Goal: Information Seeking & Learning: Learn about a topic

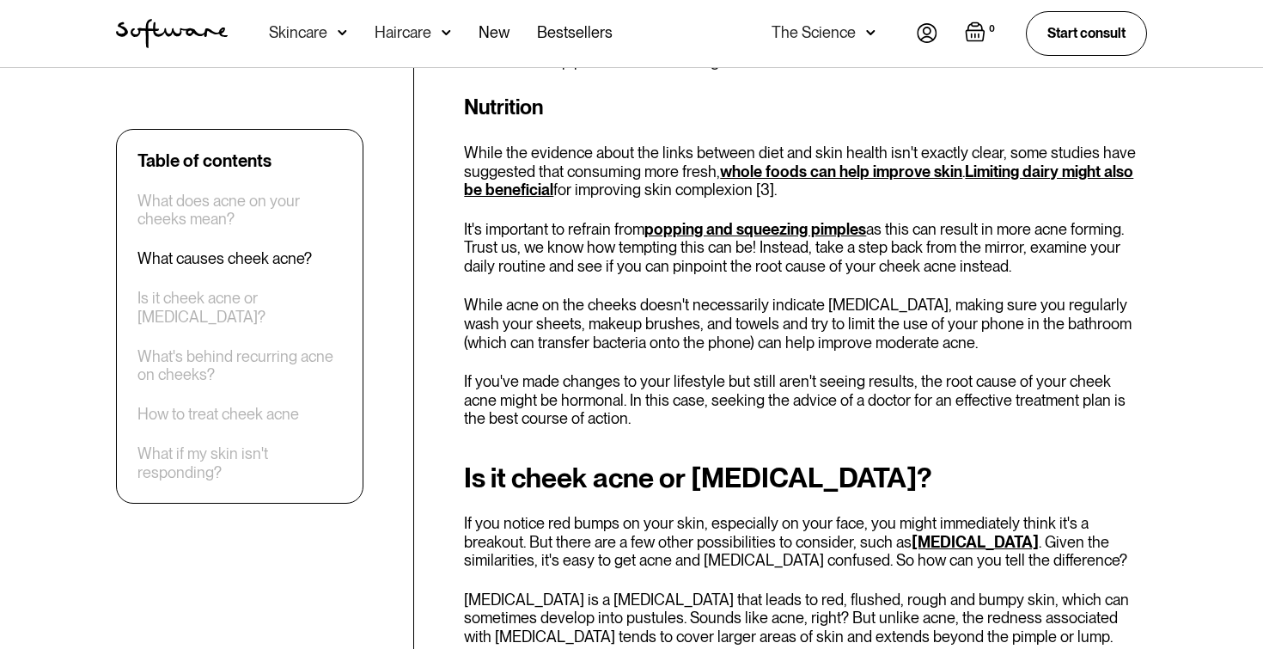
scroll to position [2715, 0]
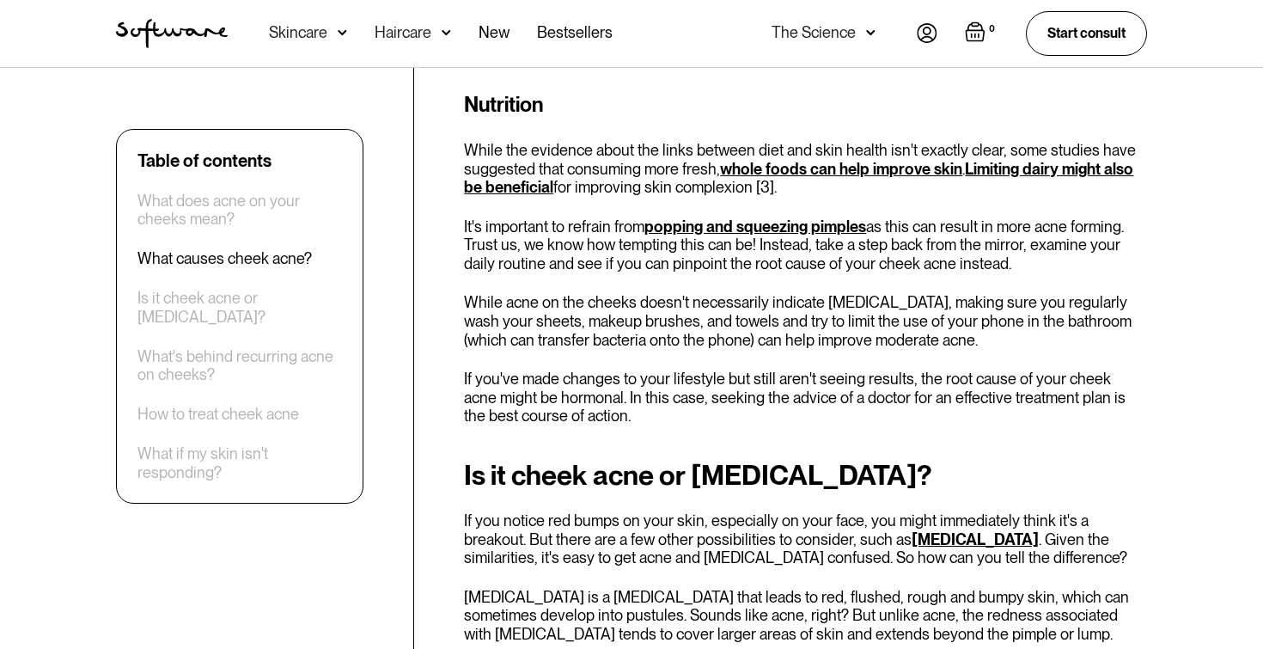
click at [746, 165] on link "whole foods can help improve skin" at bounding box center [841, 169] width 242 height 18
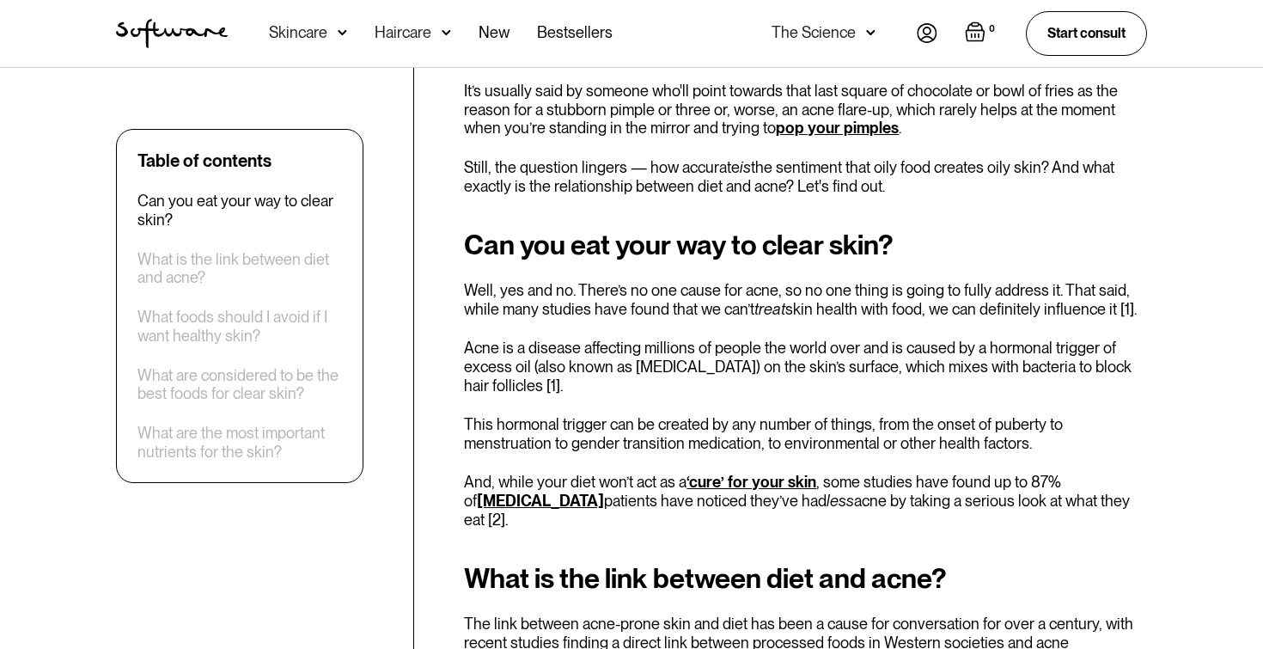
scroll to position [621, 0]
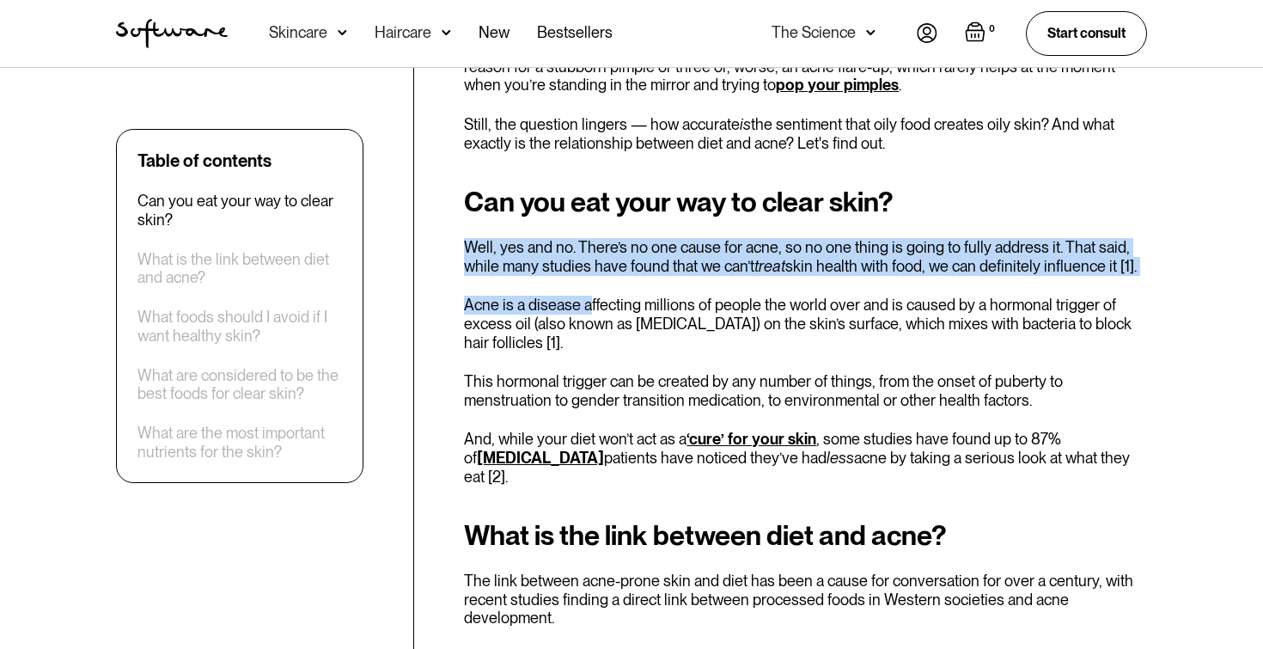
drag, startPoint x: 555, startPoint y: 228, endPoint x: 588, endPoint y: 302, distance: 81.6
click at [588, 302] on div "Can you eat your way to clear skin? Well, yes and no. There’s no one cause for …" at bounding box center [805, 335] width 683 height 299
click at [594, 288] on div "Can you eat your way to clear skin? Well, yes and no. There’s no one cause for …" at bounding box center [805, 335] width 683 height 299
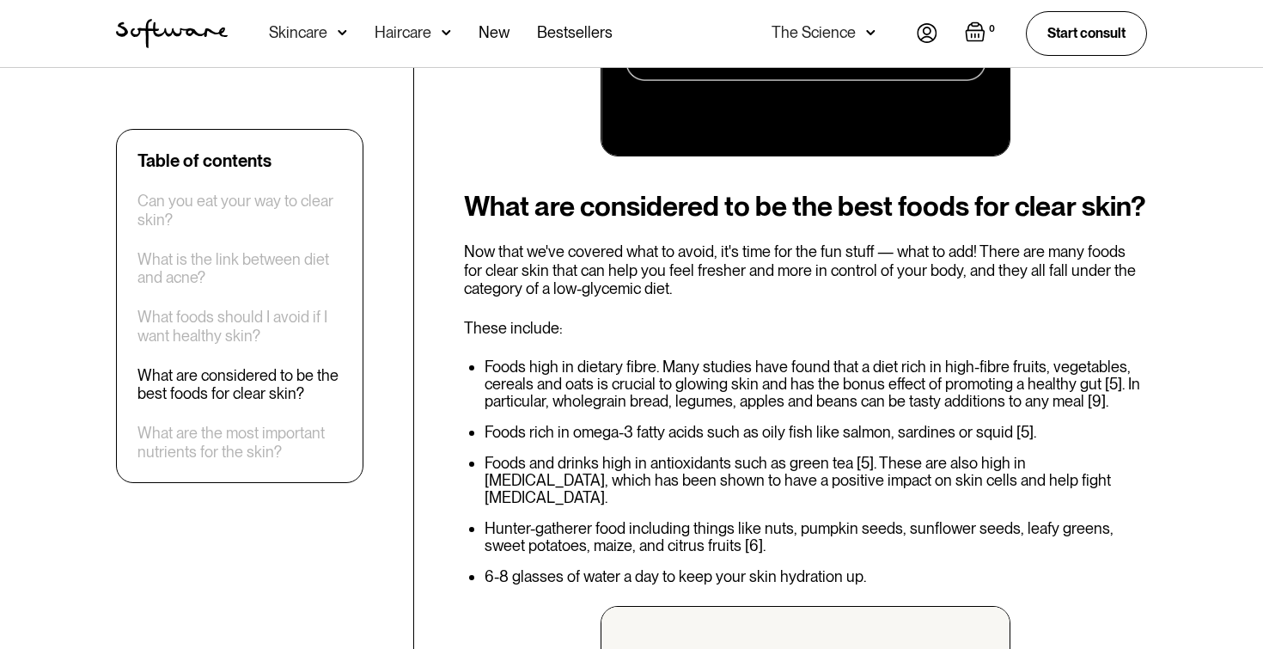
scroll to position [2044, 0]
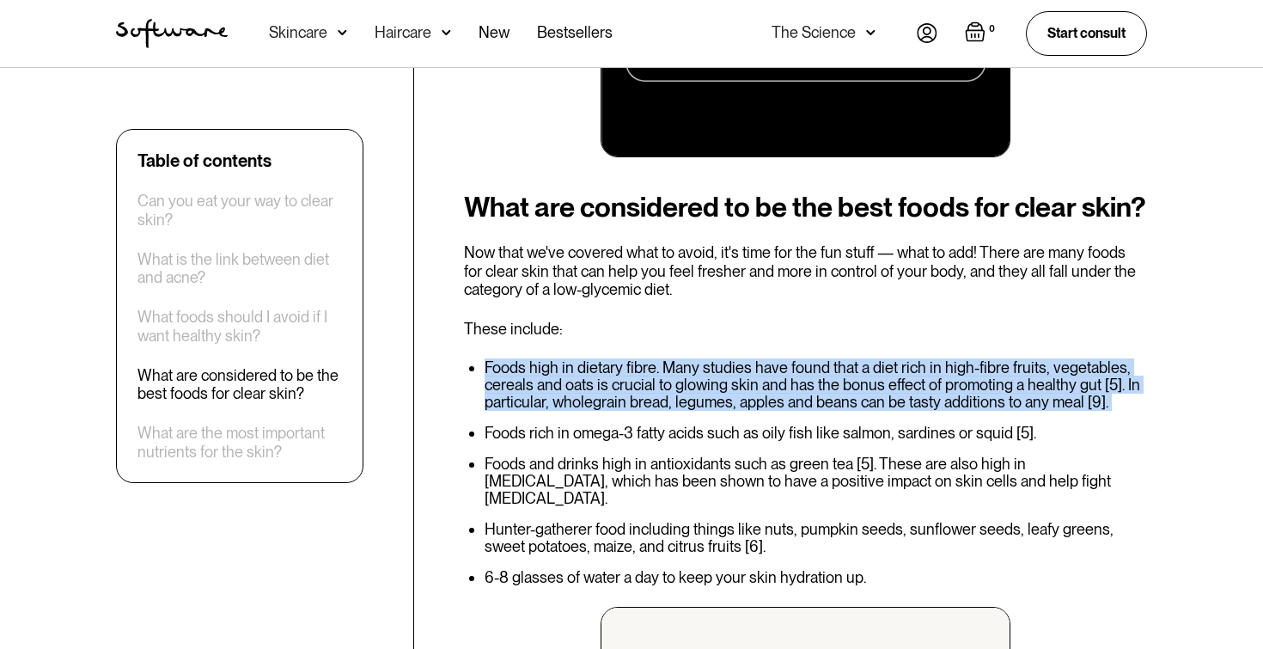
drag, startPoint x: 658, startPoint y: 365, endPoint x: 663, endPoint y: 435, distance: 69.8
click at [663, 435] on div "What are considered to be the best foods for clear skin? Now that we've covered…" at bounding box center [805, 604] width 683 height 824
click at [663, 435] on li "Foods rich in omega-3 fatty acids such as oily fish like salmon, sardines or sq…" at bounding box center [816, 432] width 662 height 17
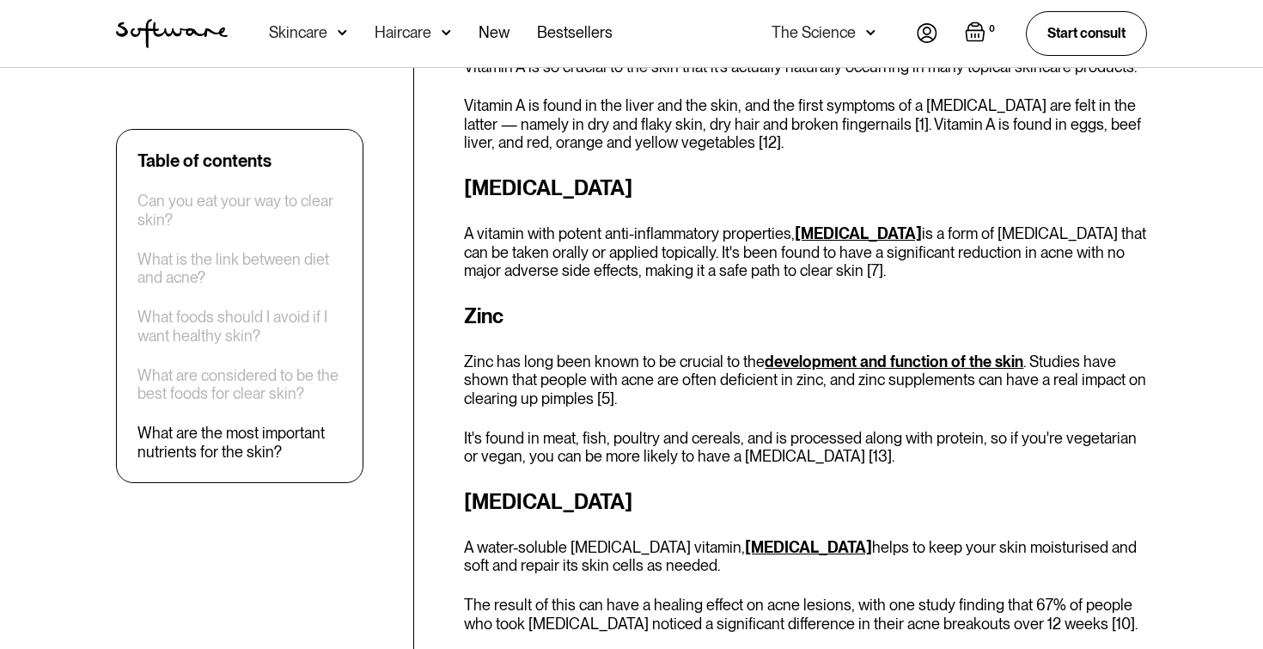
scroll to position [3259, 0]
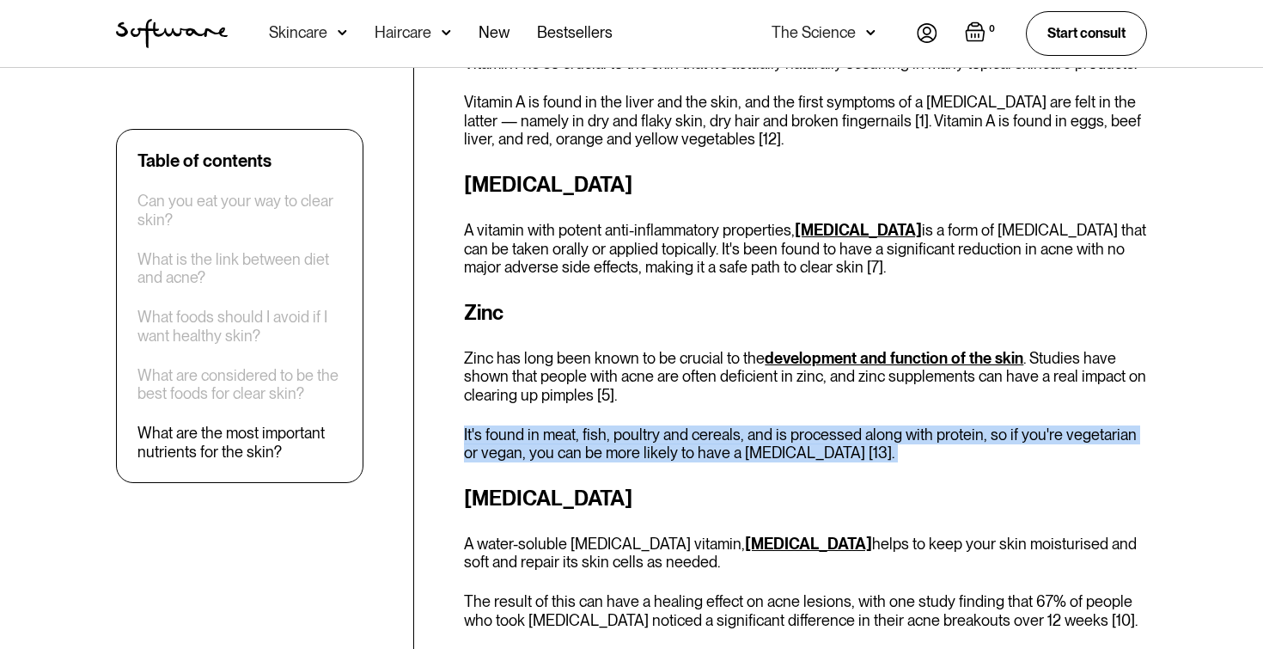
drag, startPoint x: 658, startPoint y: 400, endPoint x: 658, endPoint y: 465, distance: 64.4
click at [658, 465] on div "What are the most important nutrients for the skin? Many of the above foods for…" at bounding box center [805, 474] width 683 height 1279
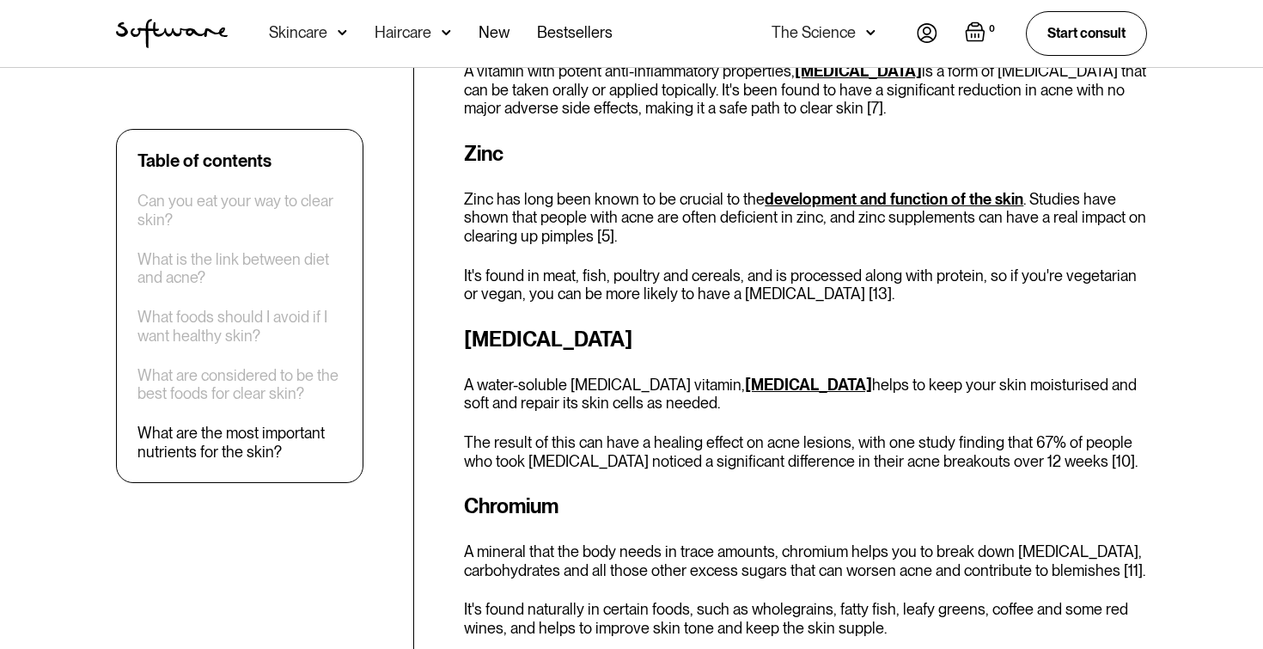
scroll to position [3422, 0]
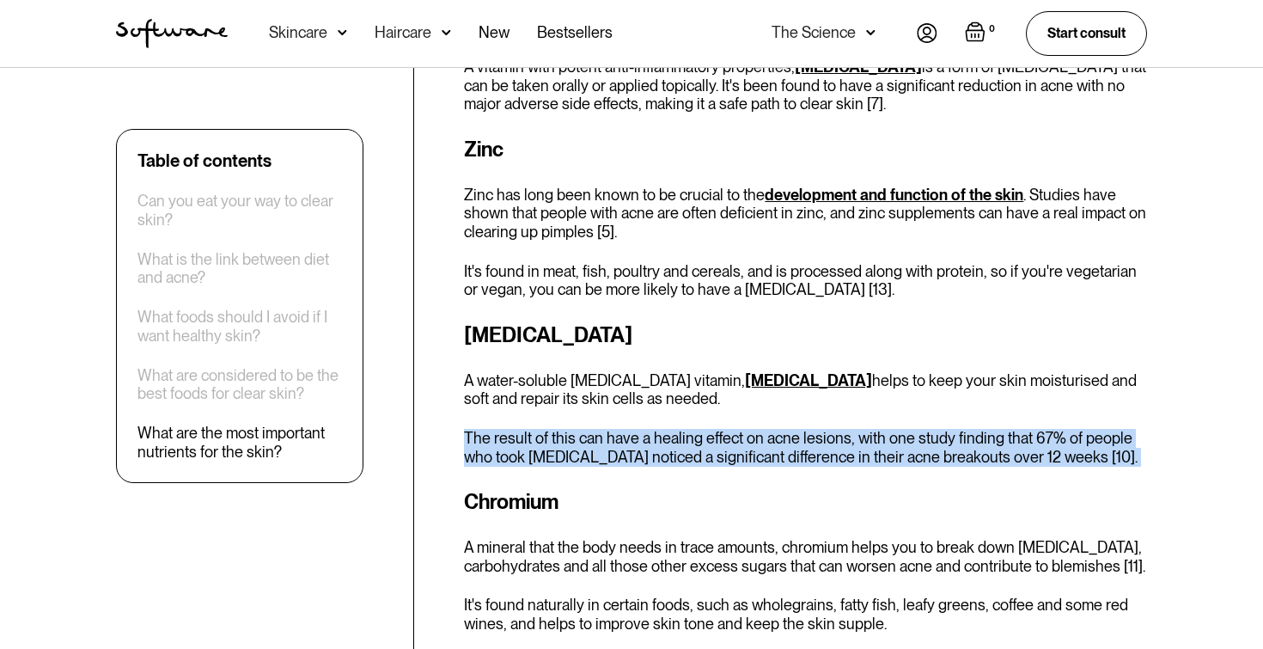
drag, startPoint x: 692, startPoint y: 408, endPoint x: 720, endPoint y: 479, distance: 75.9
click at [720, 479] on div "What are the most important nutrients for the skin? Many of the above foods for…" at bounding box center [805, 311] width 683 height 1279
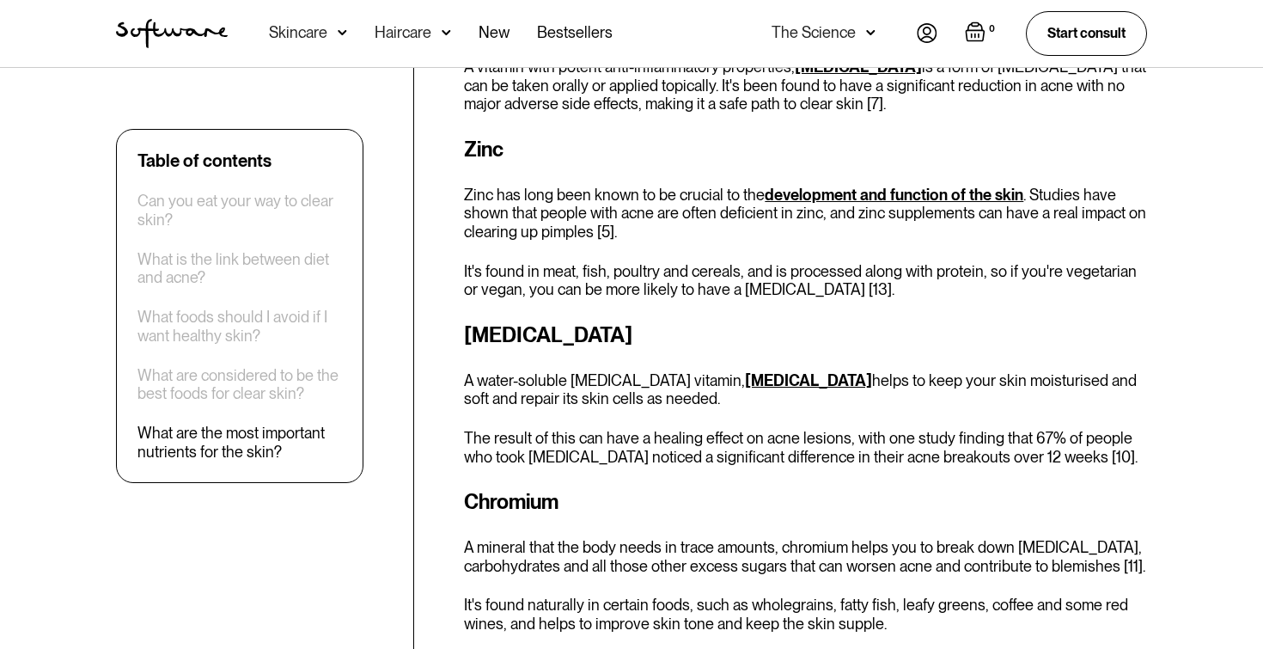
click at [717, 479] on div "What are the most important nutrients for the skin? Many of the above foods for…" at bounding box center [805, 311] width 683 height 1279
click at [745, 371] on link "vitamin B5" at bounding box center [808, 380] width 127 height 18
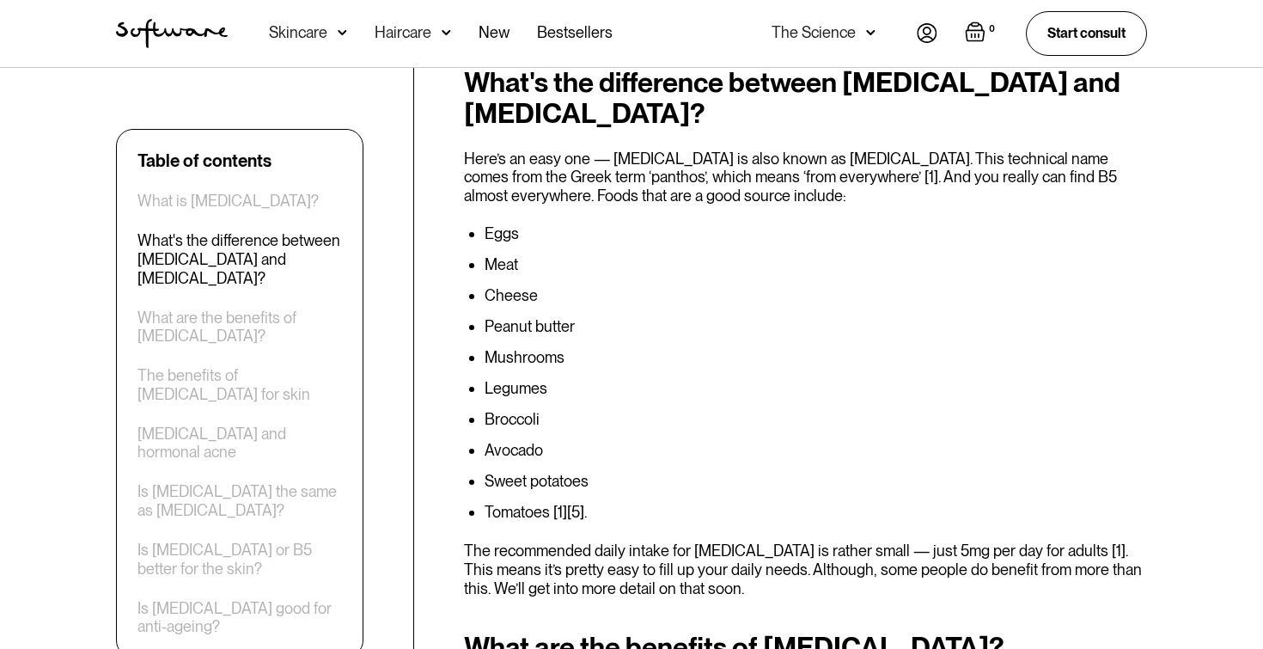
scroll to position [1050, 0]
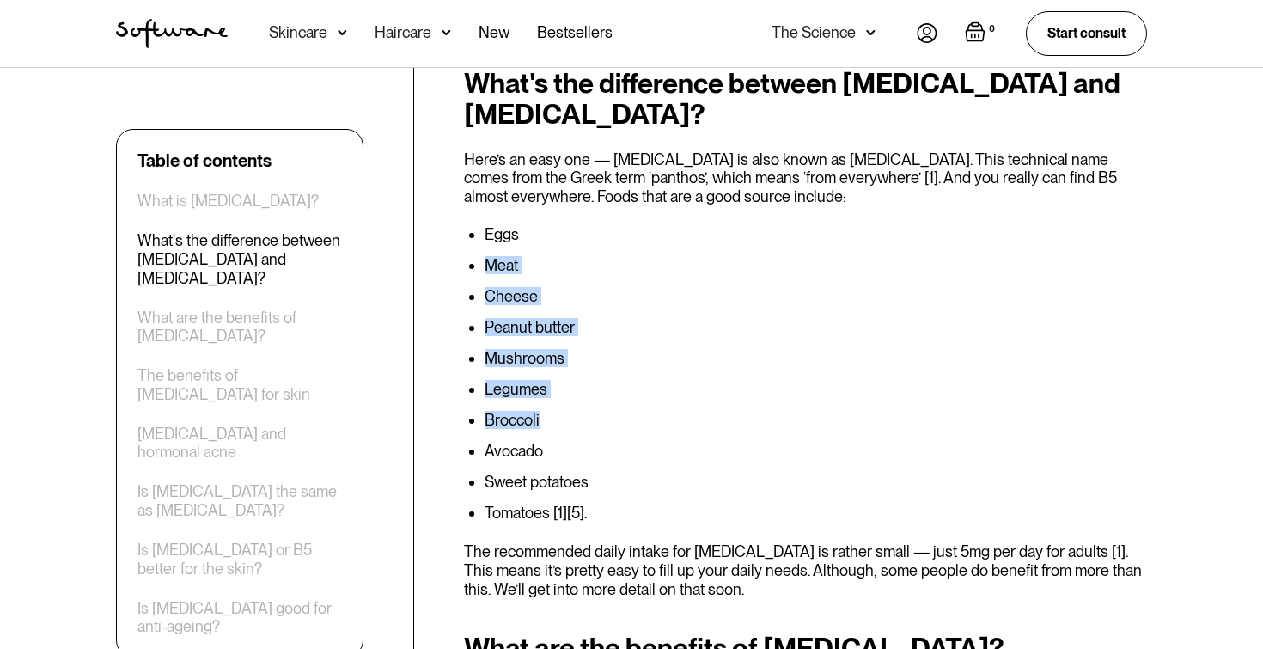
drag, startPoint x: 664, startPoint y: 229, endPoint x: 685, endPoint y: 398, distance: 169.7
click at [685, 398] on ul "Eggs Meat Cheese Peanut butter Mushrooms Legumes Broccoli Avocado Sweet potatoe…" at bounding box center [805, 374] width 683 height 296
click at [683, 412] on li "Broccoli" at bounding box center [816, 420] width 662 height 17
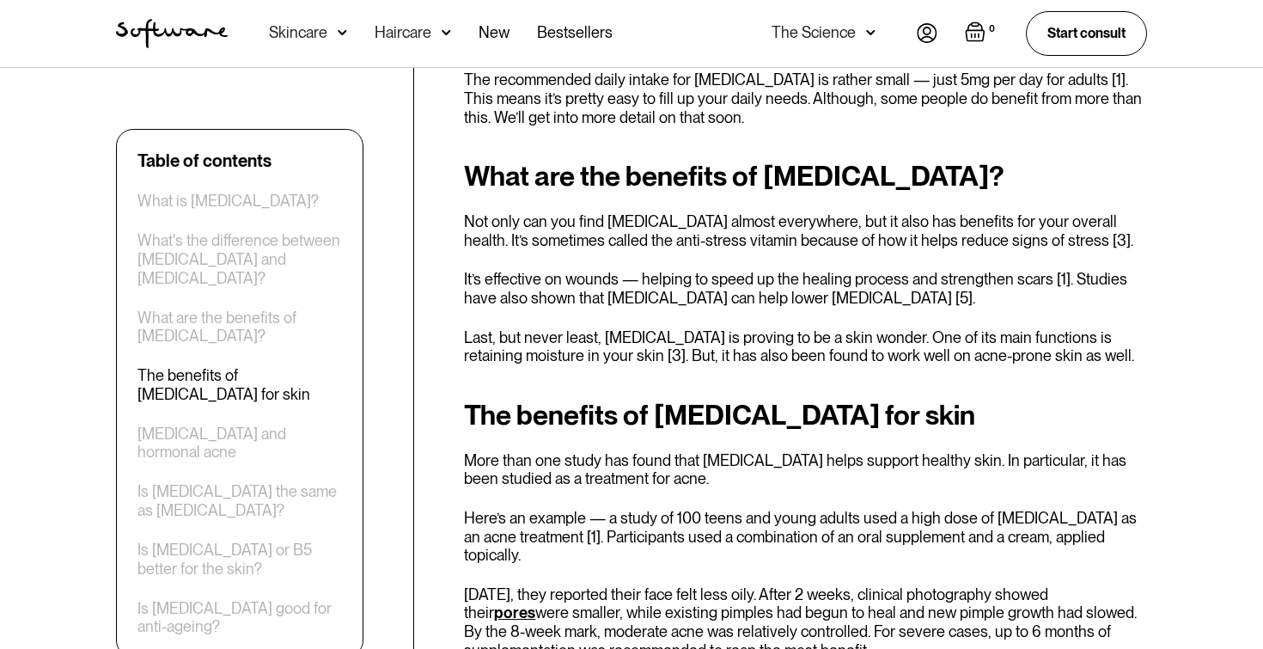
scroll to position [1656, 0]
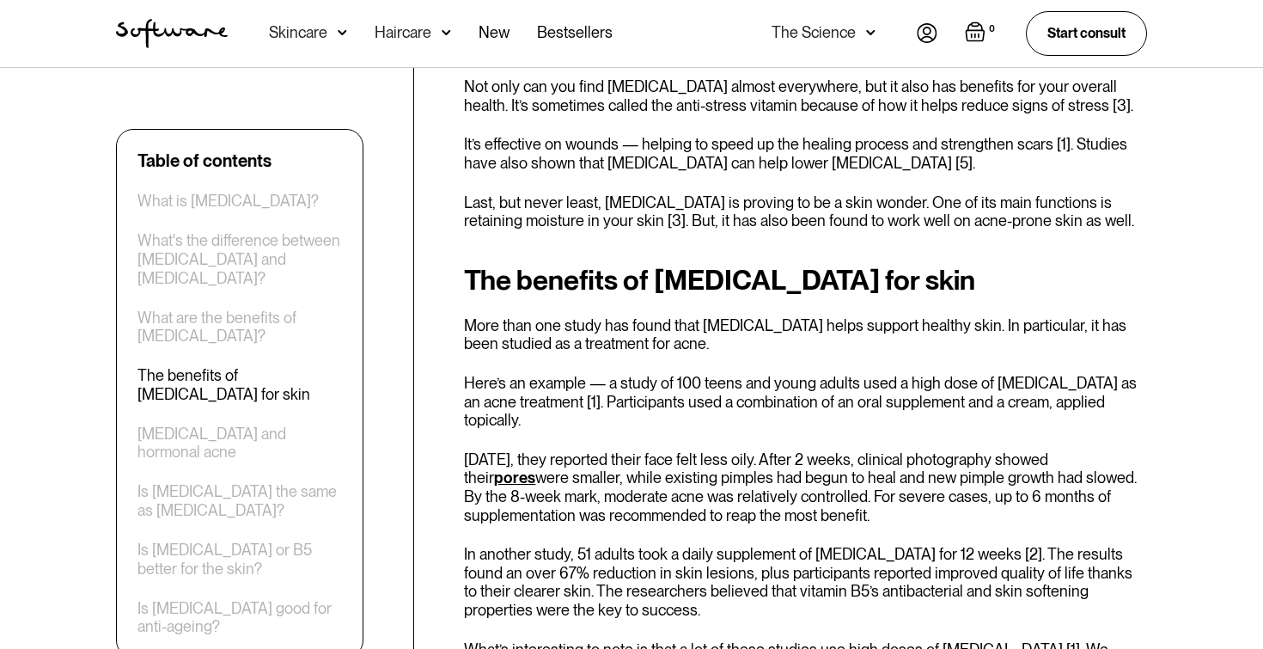
drag, startPoint x: 678, startPoint y: 330, endPoint x: 692, endPoint y: 343, distance: 18.8
click at [692, 343] on div "The benefits of vitamin B5 for skin More than one study has found that pantothe…" at bounding box center [805, 547] width 683 height 564
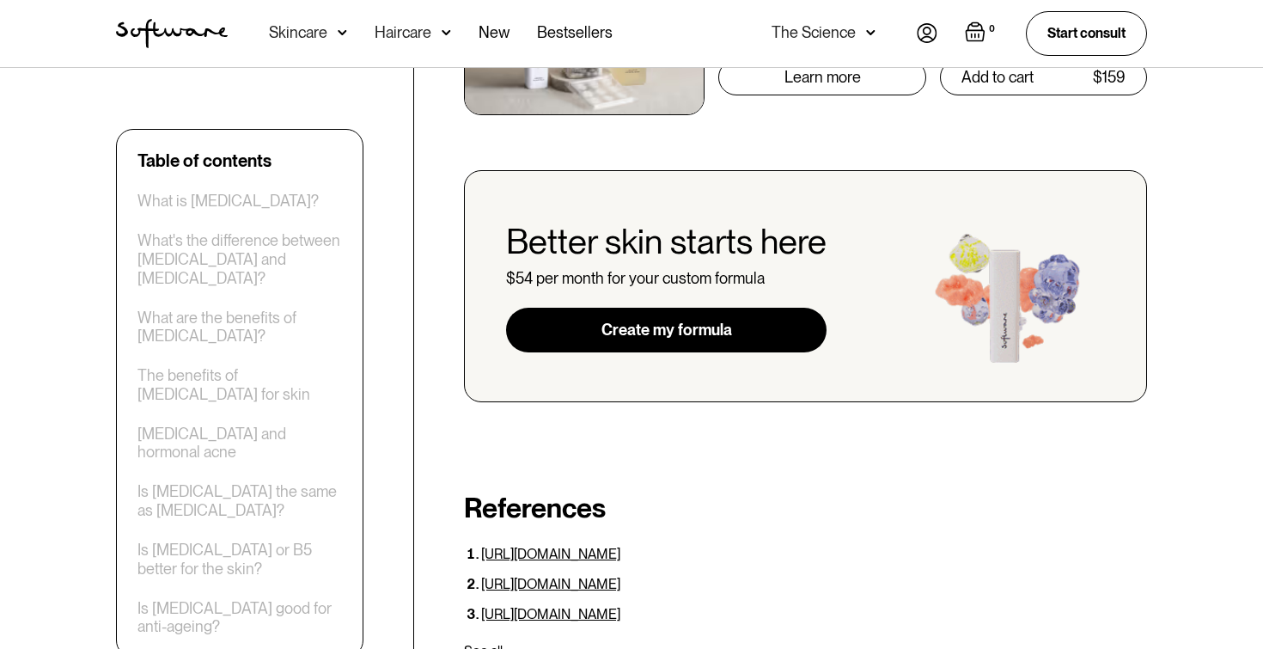
scroll to position [4233, 0]
